Goal: Task Accomplishment & Management: Use online tool/utility

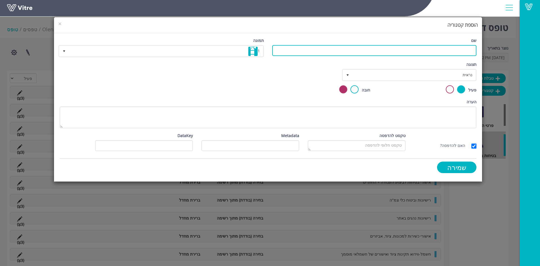
click at [324, 52] on input "שם" at bounding box center [374, 50] width 204 height 11
type input "בטיחות בתנועה"
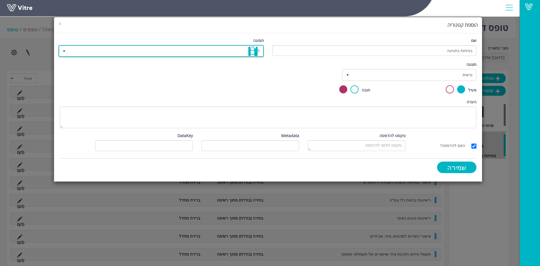
click at [200, 54] on span "1" at bounding box center [166, 51] width 194 height 10
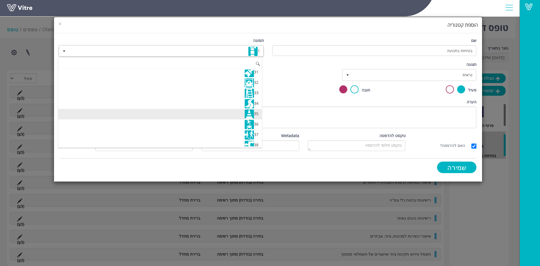
click at [242, 112] on li "35" at bounding box center [160, 114] width 204 height 10
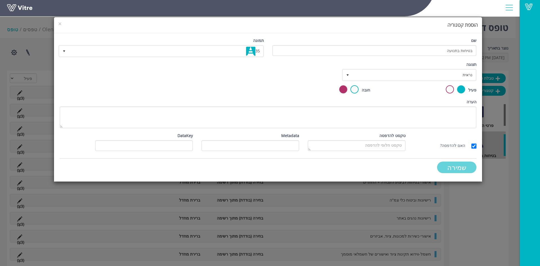
click at [460, 169] on input "שמירה" at bounding box center [456, 167] width 39 height 12
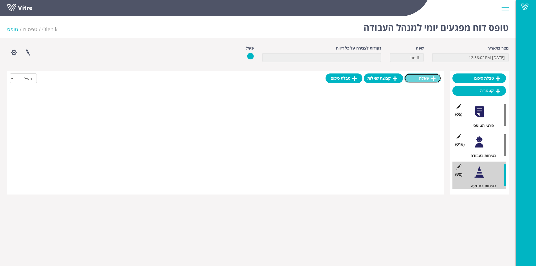
click at [420, 81] on link "שאלה" at bounding box center [422, 78] width 37 height 10
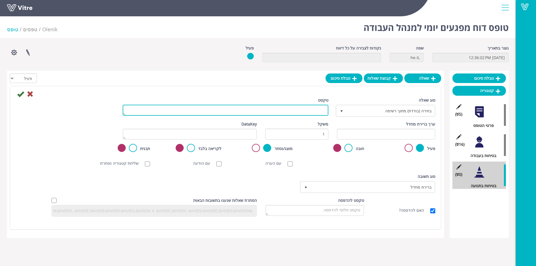
click at [317, 110] on textarea "טקסט" at bounding box center [226, 110] width 206 height 11
type textarea "הסדרי תנועה"
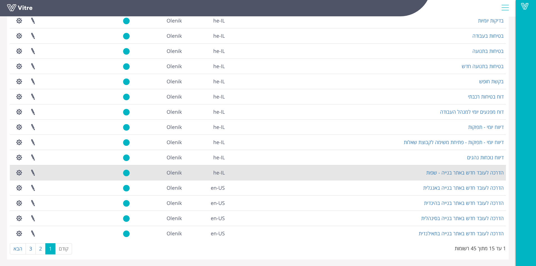
scroll to position [58, 0]
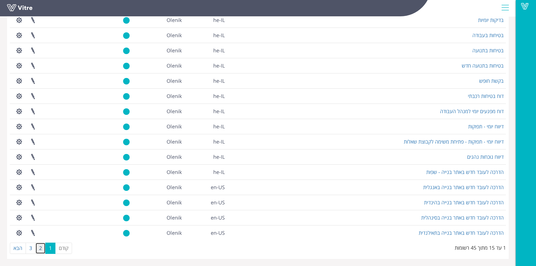
click at [39, 249] on link "2" at bounding box center [40, 247] width 10 height 11
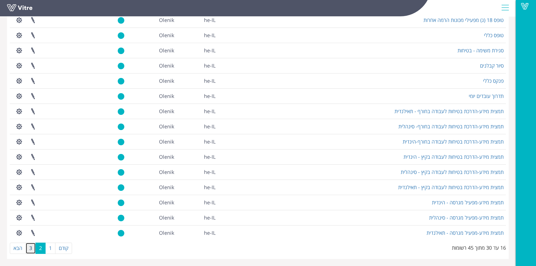
click at [33, 249] on link "3" at bounding box center [31, 247] width 10 height 11
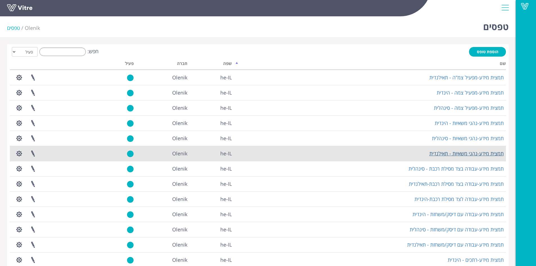
scroll to position [0, 0]
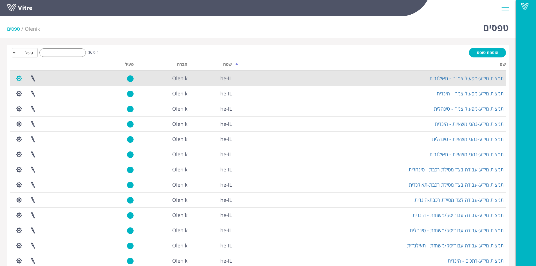
click at [18, 78] on button "button" at bounding box center [19, 78] width 14 height 15
click at [42, 99] on link "הגדרת משתמשים" at bounding box center [34, 98] width 44 height 7
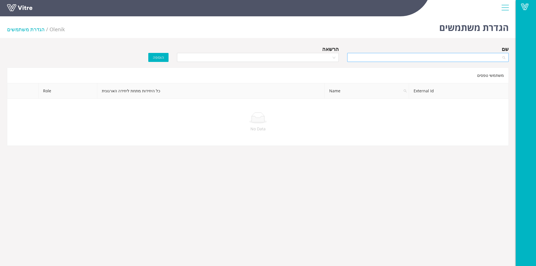
click at [502, 58] on div at bounding box center [427, 57] width 161 height 9
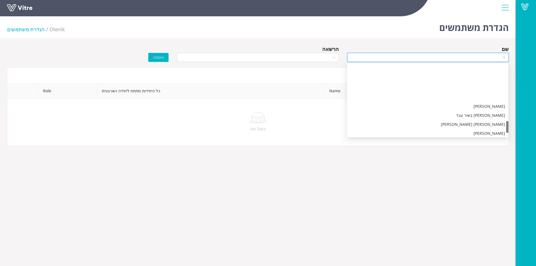
scroll to position [360, 0]
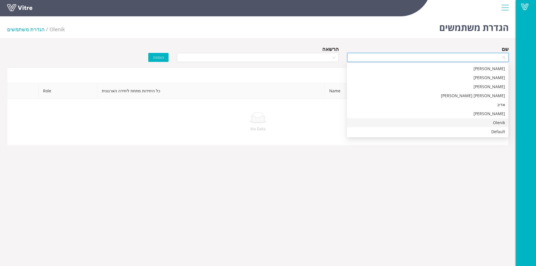
click at [499, 122] on div "Olenik" at bounding box center [427, 122] width 155 height 6
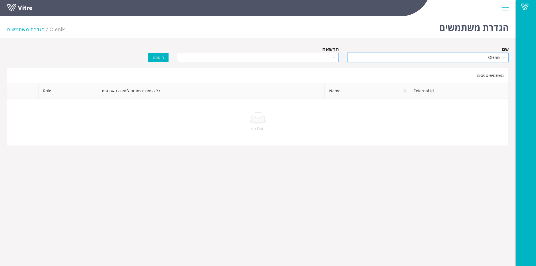
click at [301, 57] on input "search" at bounding box center [255, 57] width 151 height 8
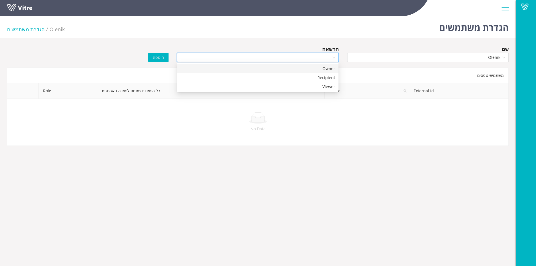
click at [322, 70] on div "Owner" at bounding box center [257, 69] width 155 height 6
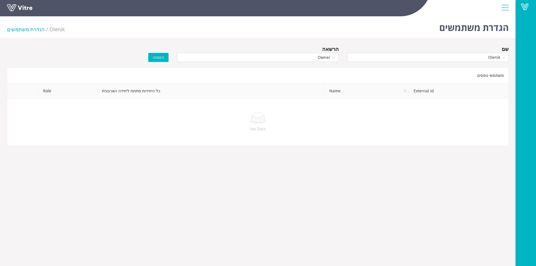
click at [160, 57] on span "הוספה" at bounding box center [158, 57] width 11 height 6
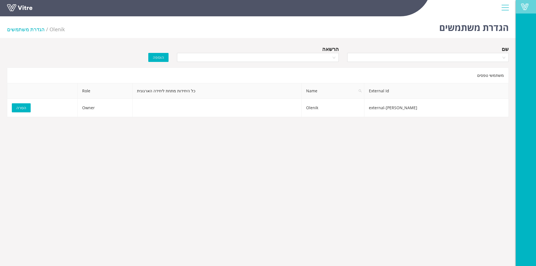
click at [525, 9] on span at bounding box center [524, 6] width 14 height 7
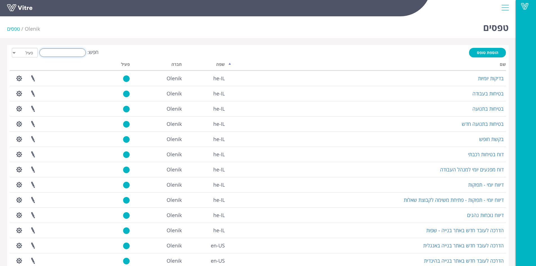
click at [73, 53] on input "חפש:" at bounding box center [62, 52] width 46 height 8
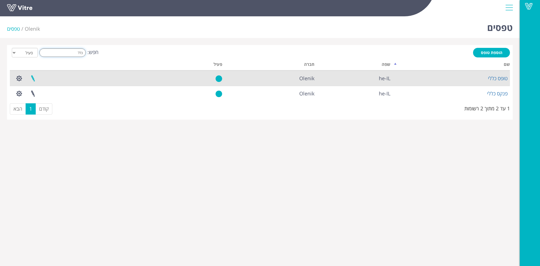
type input "כלל"
click at [35, 77] on link at bounding box center [33, 78] width 14 height 15
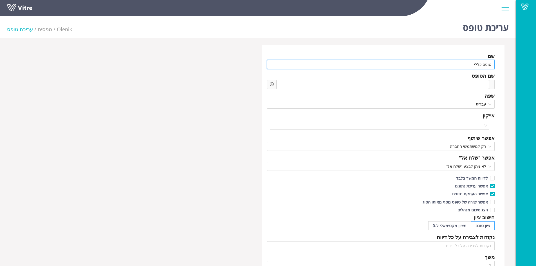
click at [486, 64] on input "טופס כללי" at bounding box center [381, 64] width 228 height 9
type input "בקרת בטיחות כללי"
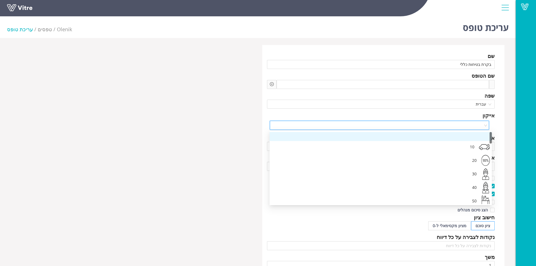
click at [465, 126] on input "search" at bounding box center [377, 125] width 209 height 8
click at [478, 173] on div "30" at bounding box center [380, 174] width 222 height 13
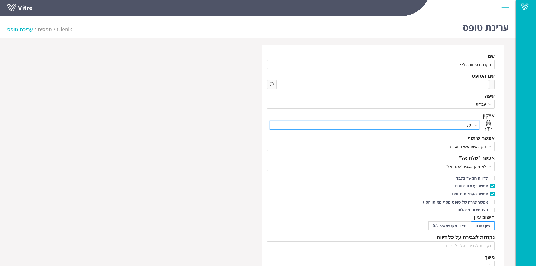
scroll to position [183, 0]
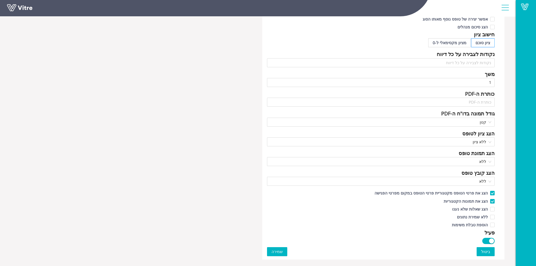
click at [283, 251] on button "שמירה" at bounding box center [277, 251] width 20 height 9
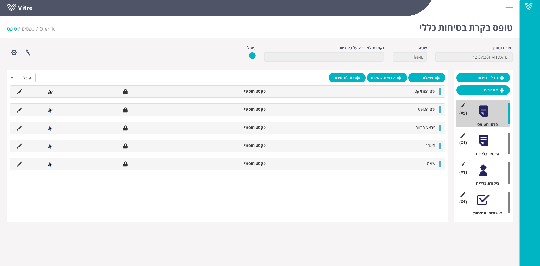
click at [480, 141] on div at bounding box center [483, 140] width 13 height 13
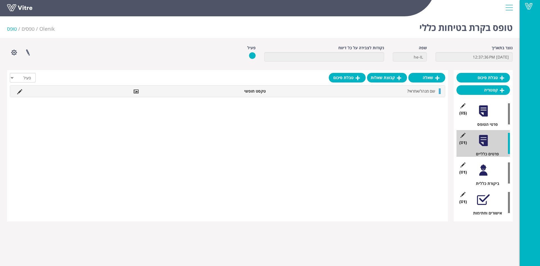
click at [484, 171] on div at bounding box center [483, 170] width 13 height 13
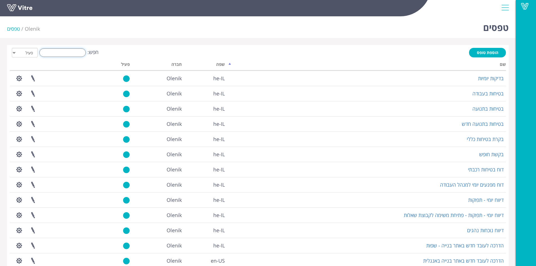
click at [68, 51] on input "חפש:" at bounding box center [62, 52] width 46 height 8
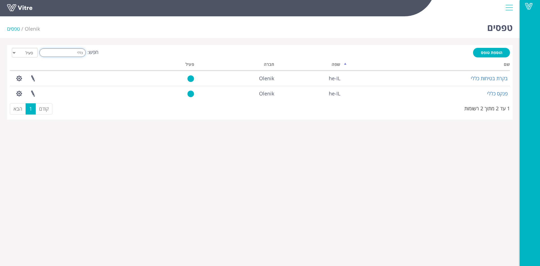
drag, startPoint x: 69, startPoint y: 54, endPoint x: 118, endPoint y: 60, distance: 49.0
click at [118, 60] on div "הוספת טופס חפש: כללי הכל פעיל לא פעיל מעבד... שם שפה חברה פעיל בקרת בטיחות כללי…" at bounding box center [260, 82] width 500 height 69
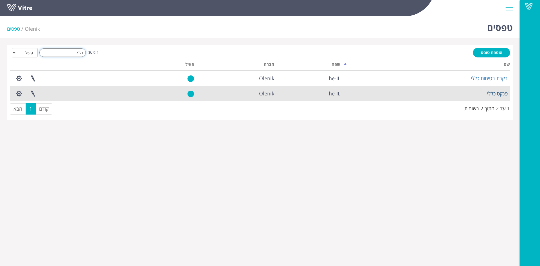
type input "כללי"
click at [498, 94] on link "פנקס כללי" at bounding box center [497, 93] width 21 height 7
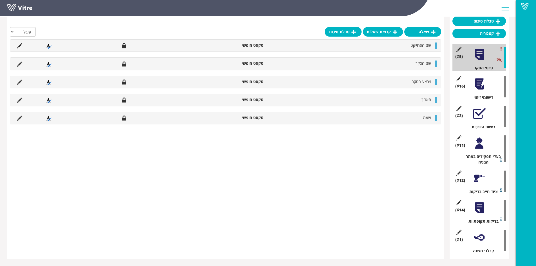
scroll to position [57, 0]
click at [479, 145] on div at bounding box center [479, 142] width 13 height 13
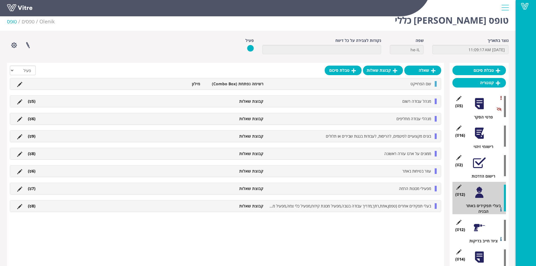
scroll to position [0, 0]
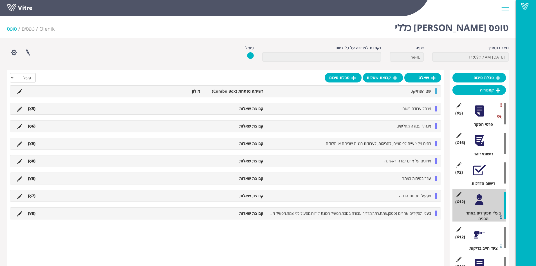
click at [477, 116] on div at bounding box center [479, 111] width 13 height 13
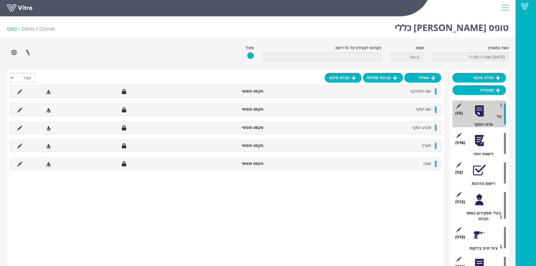
click at [477, 204] on div at bounding box center [479, 199] width 13 height 13
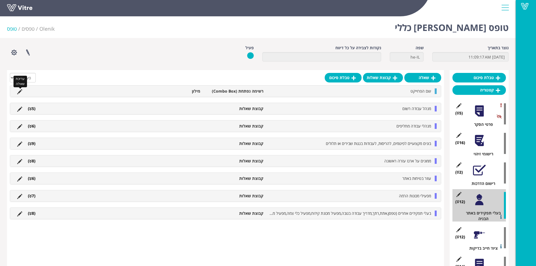
click at [20, 91] on icon at bounding box center [19, 91] width 5 height 5
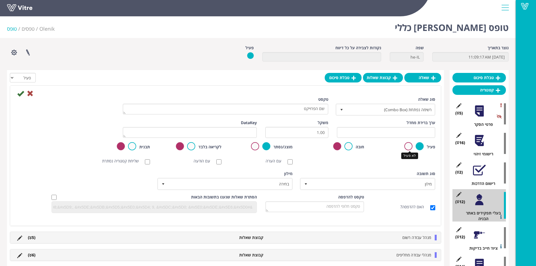
click at [411, 146] on label at bounding box center [408, 146] width 8 height 8
click at [0, 0] on input "radio" at bounding box center [0, 0] width 0 height 0
click at [21, 94] on icon at bounding box center [20, 93] width 7 height 7
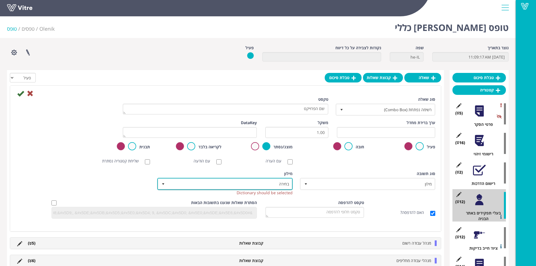
click at [248, 183] on span "בחירה" at bounding box center [230, 184] width 124 height 10
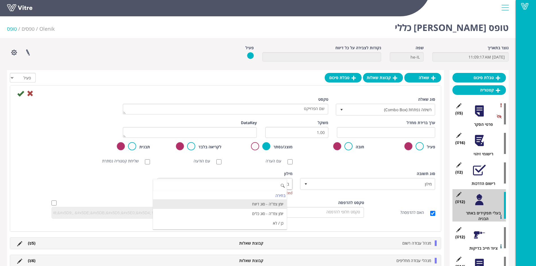
click at [275, 204] on li "יומן צמ"ה - סוג דיווח" at bounding box center [220, 204] width 134 height 10
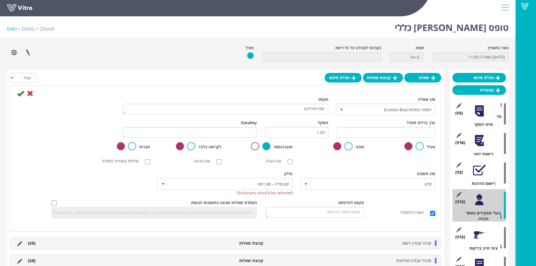
click at [19, 93] on icon at bounding box center [20, 93] width 7 height 7
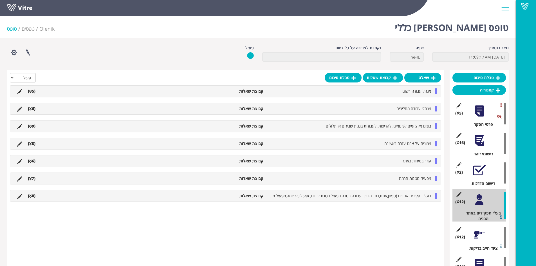
click at [478, 173] on div at bounding box center [479, 170] width 13 height 13
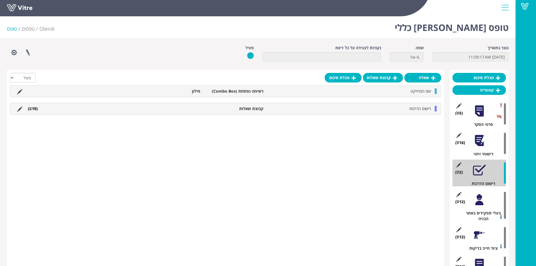
click at [484, 141] on div at bounding box center [479, 140] width 13 height 13
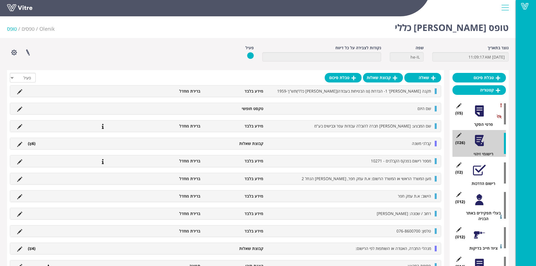
click at [479, 172] on div at bounding box center [479, 170] width 13 height 13
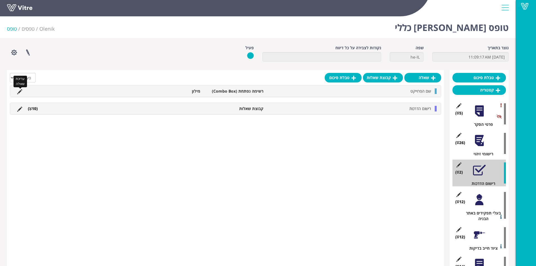
click at [20, 92] on icon at bounding box center [19, 91] width 5 height 5
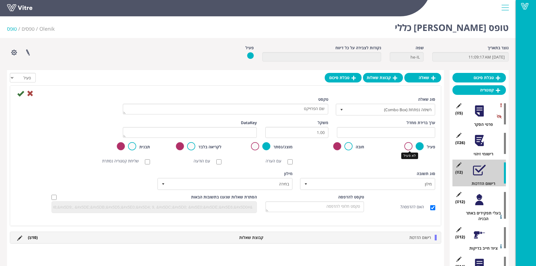
click at [408, 145] on label at bounding box center [408, 146] width 8 height 8
click at [0, 0] on input "radio" at bounding box center [0, 0] width 0 height 0
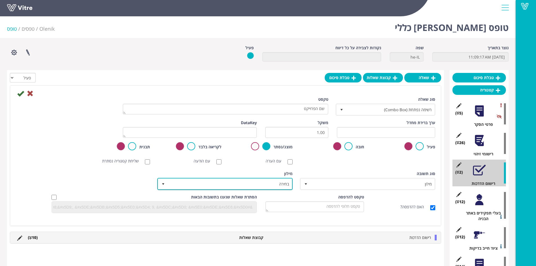
click at [239, 181] on span "בחירה" at bounding box center [230, 184] width 124 height 10
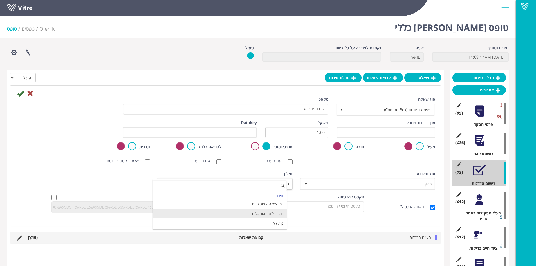
click at [274, 212] on li "יומן צמ"ה - סוג כלים" at bounding box center [220, 214] width 134 height 10
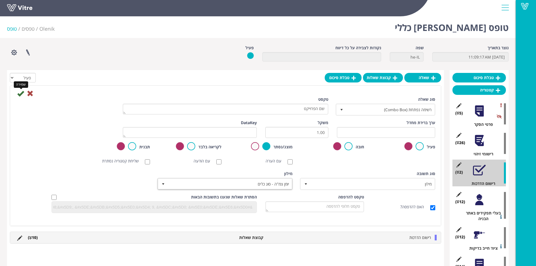
click at [21, 94] on icon at bounding box center [20, 93] width 7 height 7
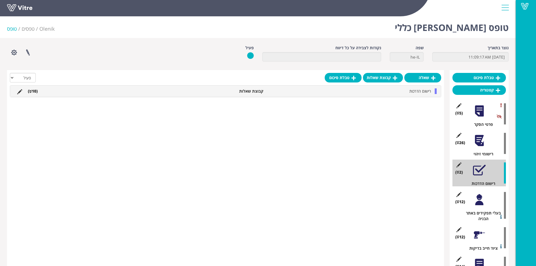
click at [482, 205] on div at bounding box center [479, 199] width 13 height 13
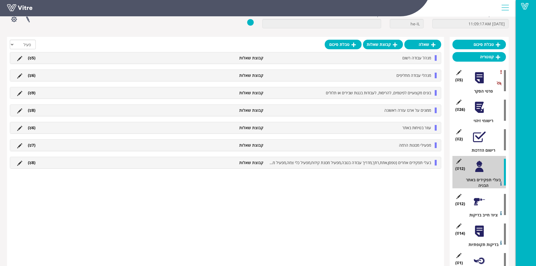
scroll to position [57, 0]
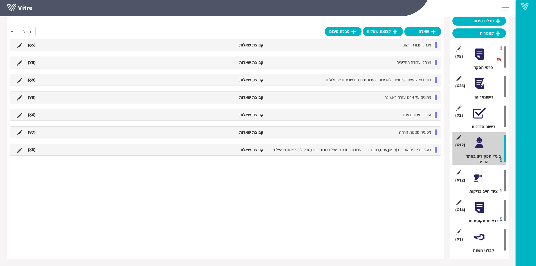
click at [478, 179] on div at bounding box center [479, 178] width 13 height 13
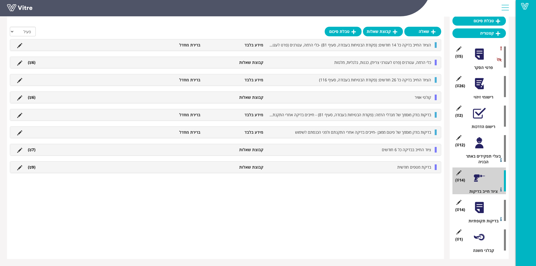
click at [480, 209] on div at bounding box center [479, 207] width 13 height 13
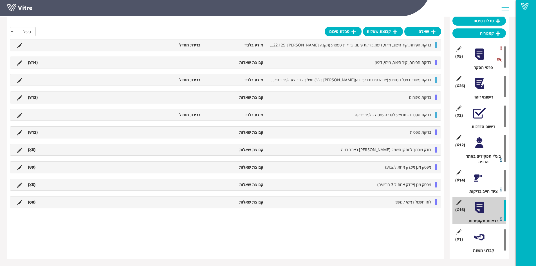
click at [477, 238] on div at bounding box center [479, 237] width 13 height 13
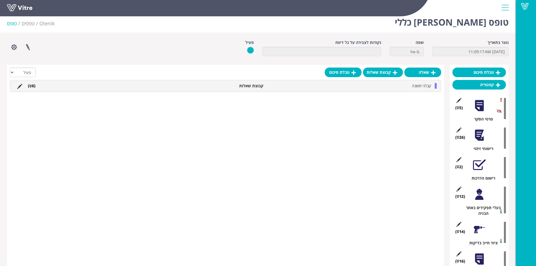
scroll to position [0, 0]
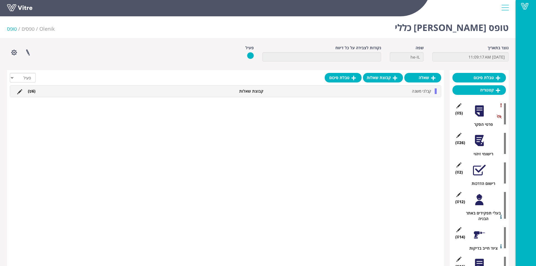
click at [475, 113] on div at bounding box center [479, 111] width 13 height 13
